Goal: Navigation & Orientation: Find specific page/section

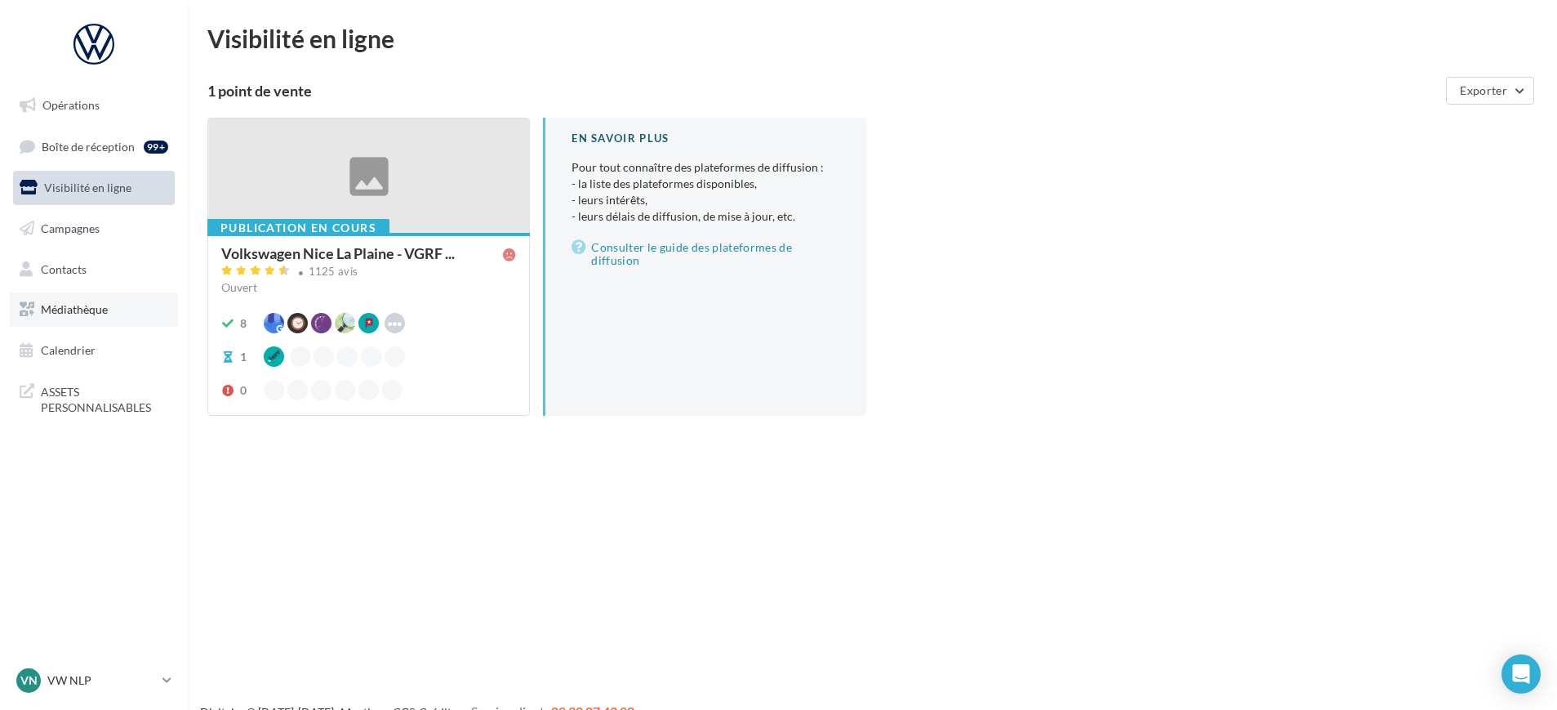
click at [142, 319] on link "Médiathèque" at bounding box center [94, 309] width 168 height 34
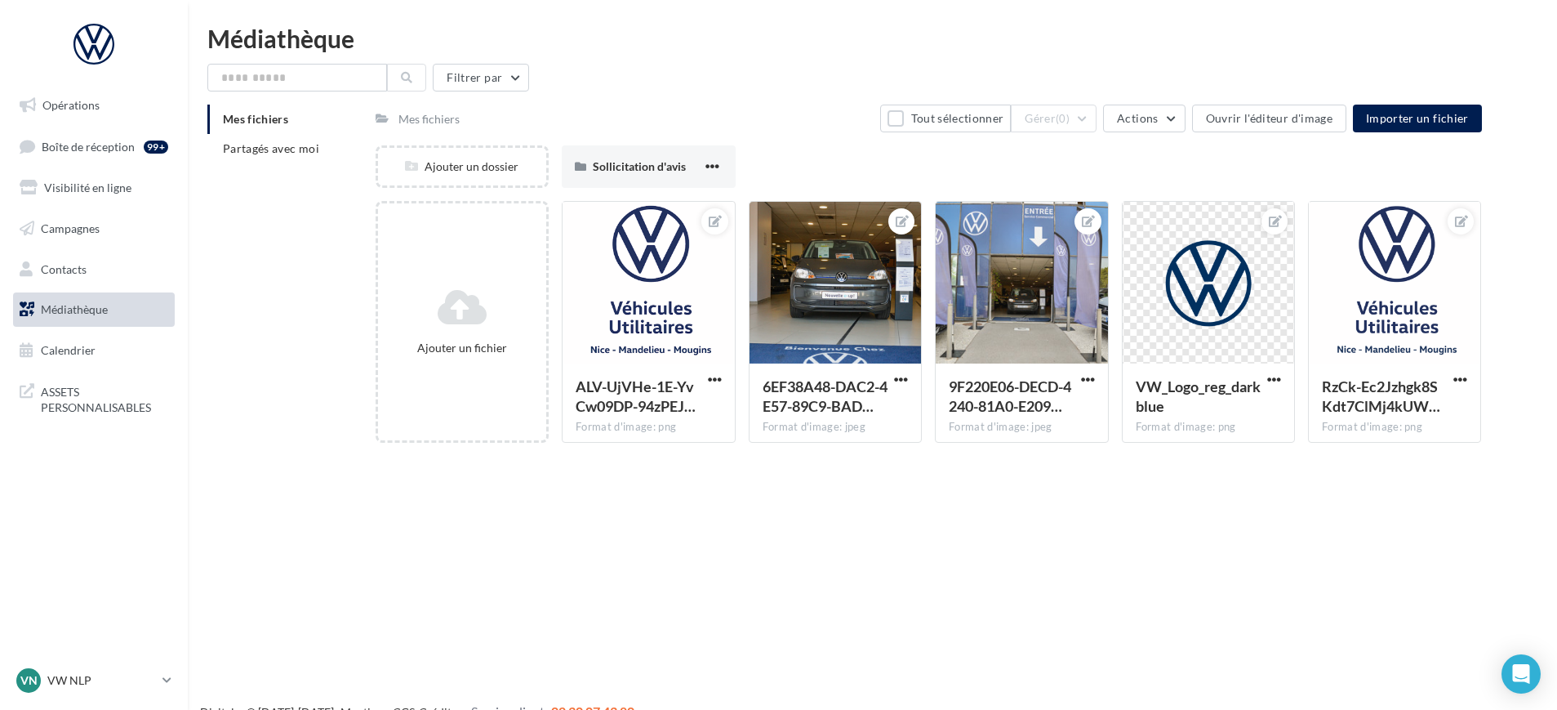
click at [319, 176] on div "Mes fichiers Partagés avec moi Mes fichiers Tout sélectionner Gérer (0) Actions…" at bounding box center [878, 280] width 1343 height 351
click at [314, 144] on span "Partagés avec moi" at bounding box center [271, 148] width 96 height 14
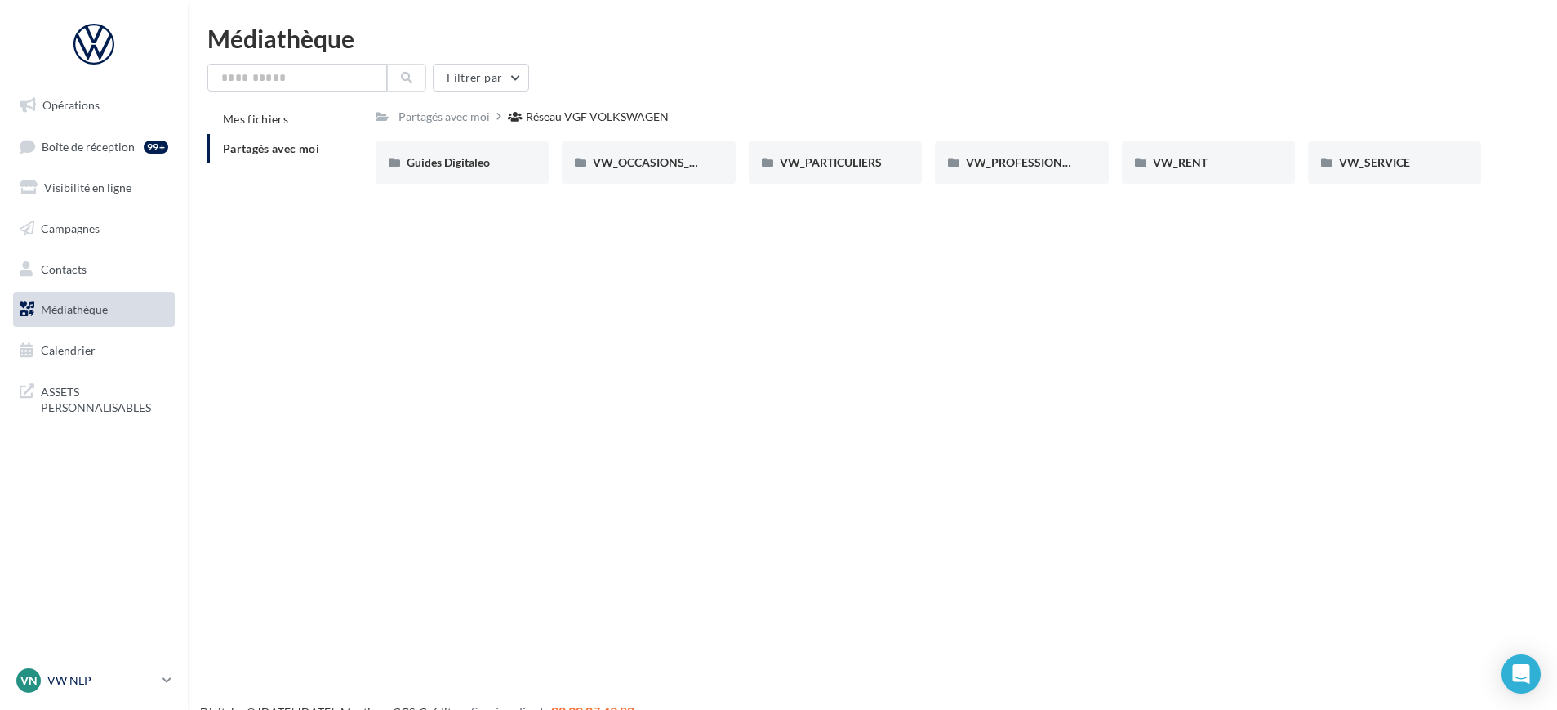
click at [174, 681] on link "VN VW NLP vw-nicveil-tou" at bounding box center [94, 680] width 162 height 31
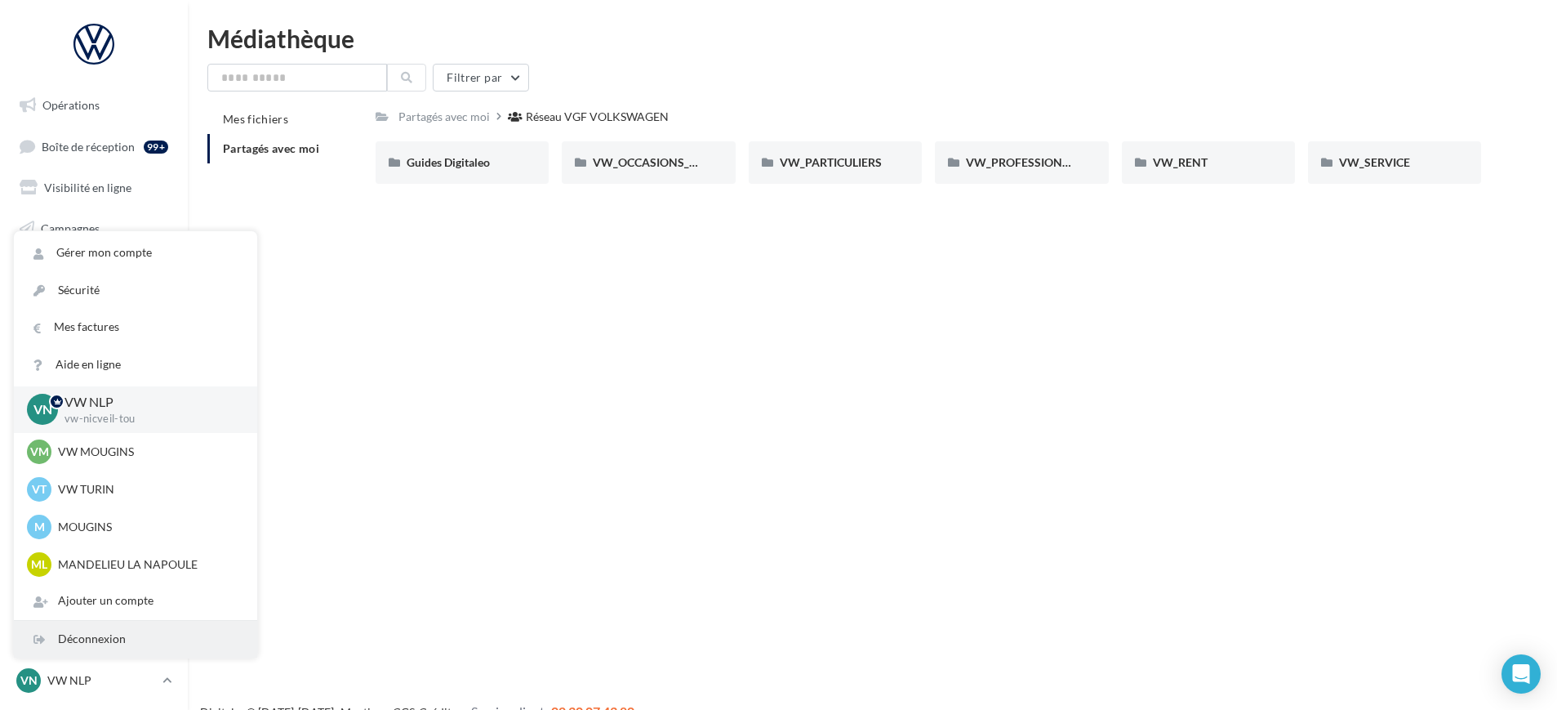
click at [139, 639] on div "Déconnexion" at bounding box center [135, 639] width 243 height 37
